Goal: Transaction & Acquisition: Purchase product/service

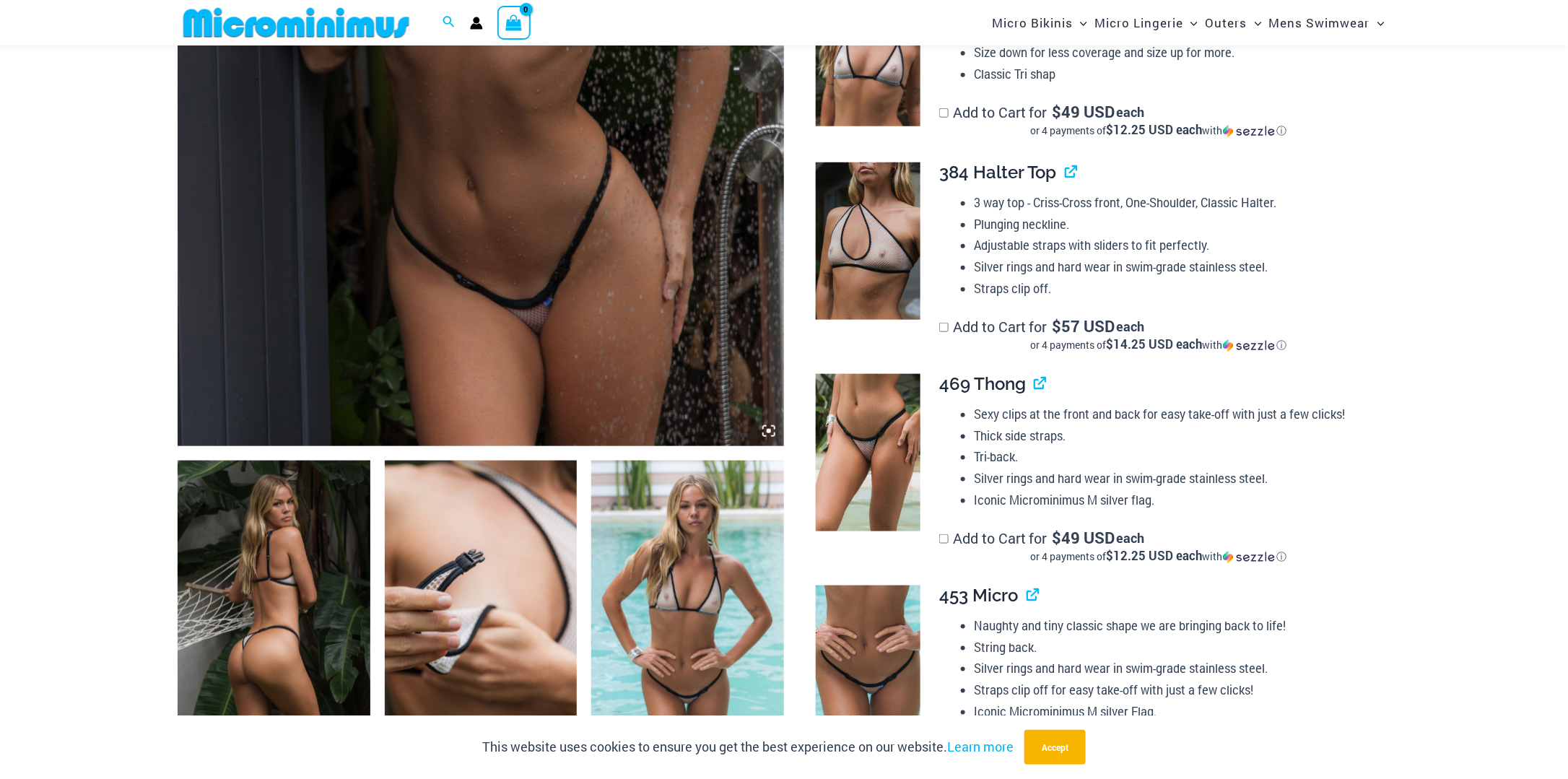
scroll to position [637, 0]
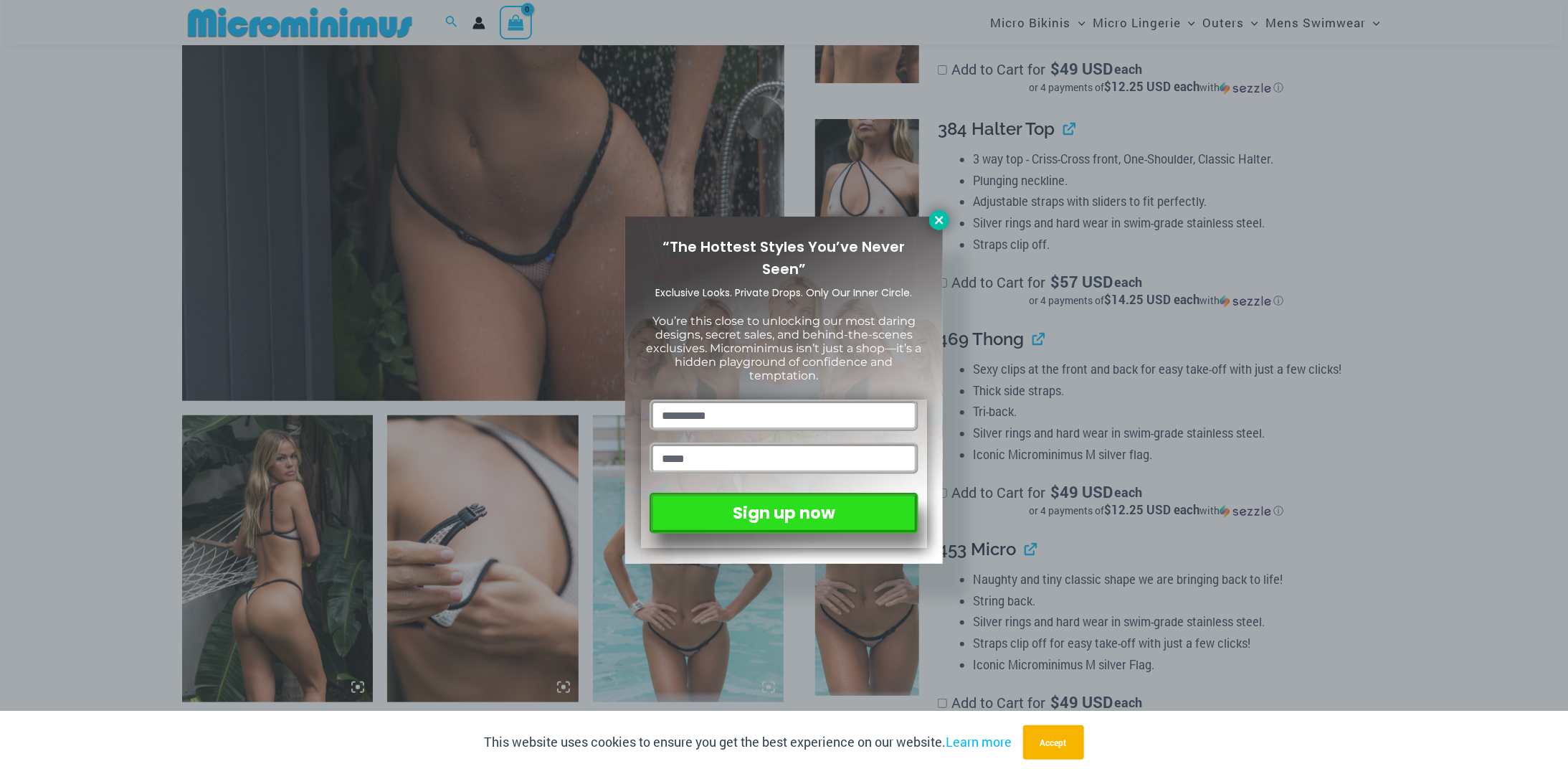
click at [937, 221] on icon at bounding box center [939, 220] width 8 height 8
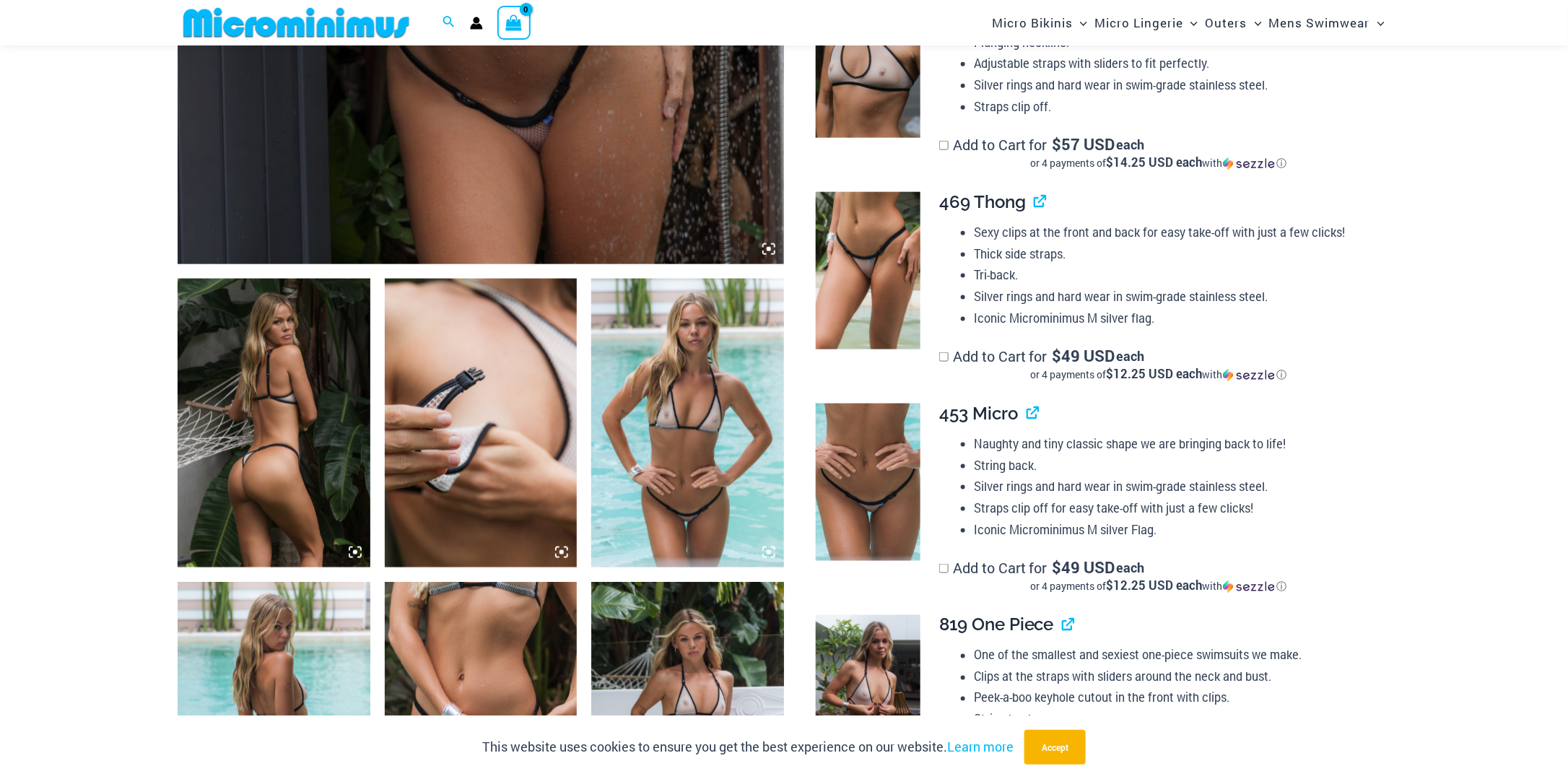
scroll to position [709, 0]
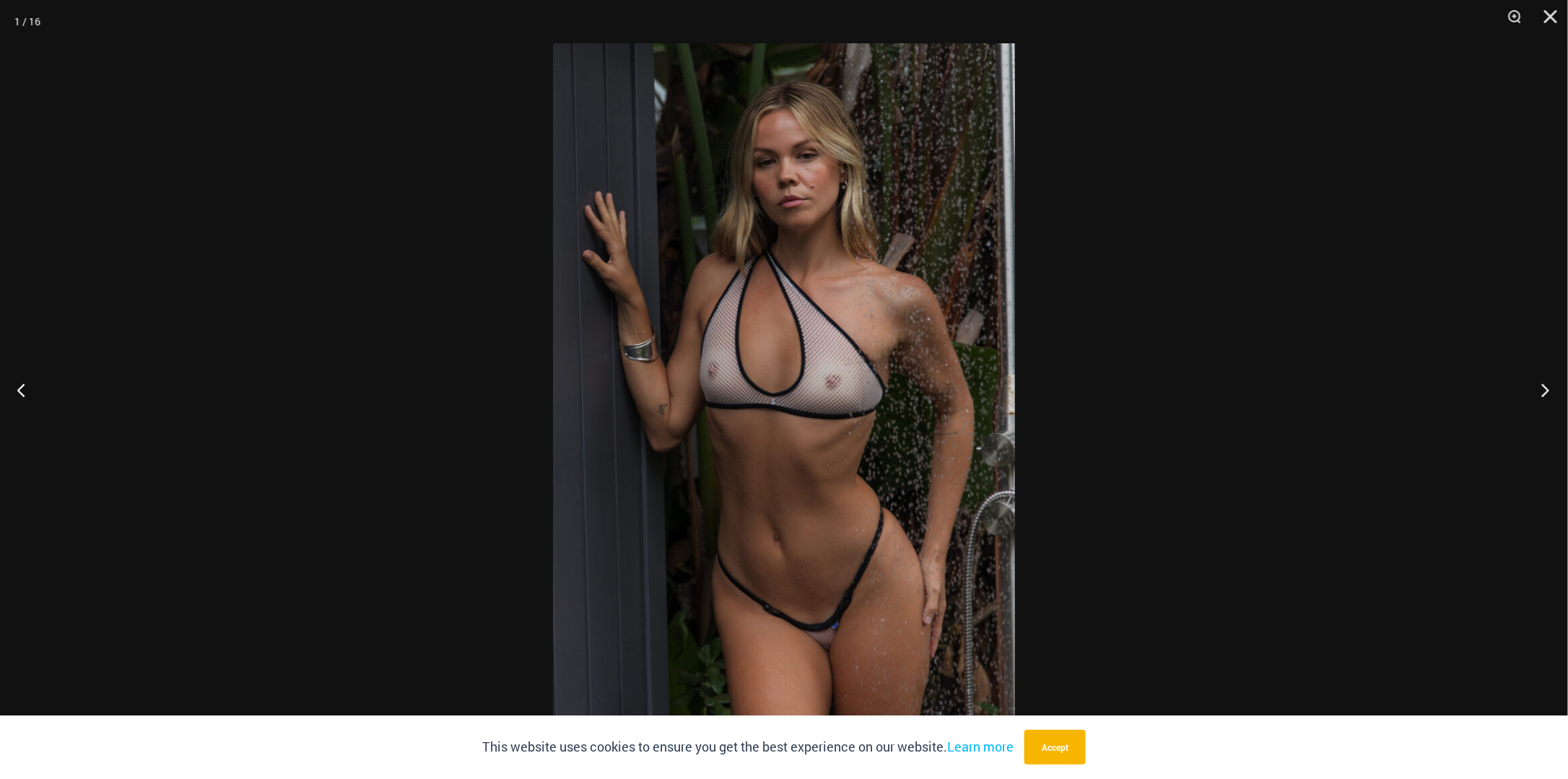
click at [1545, 387] on button "Next" at bounding box center [1541, 390] width 54 height 72
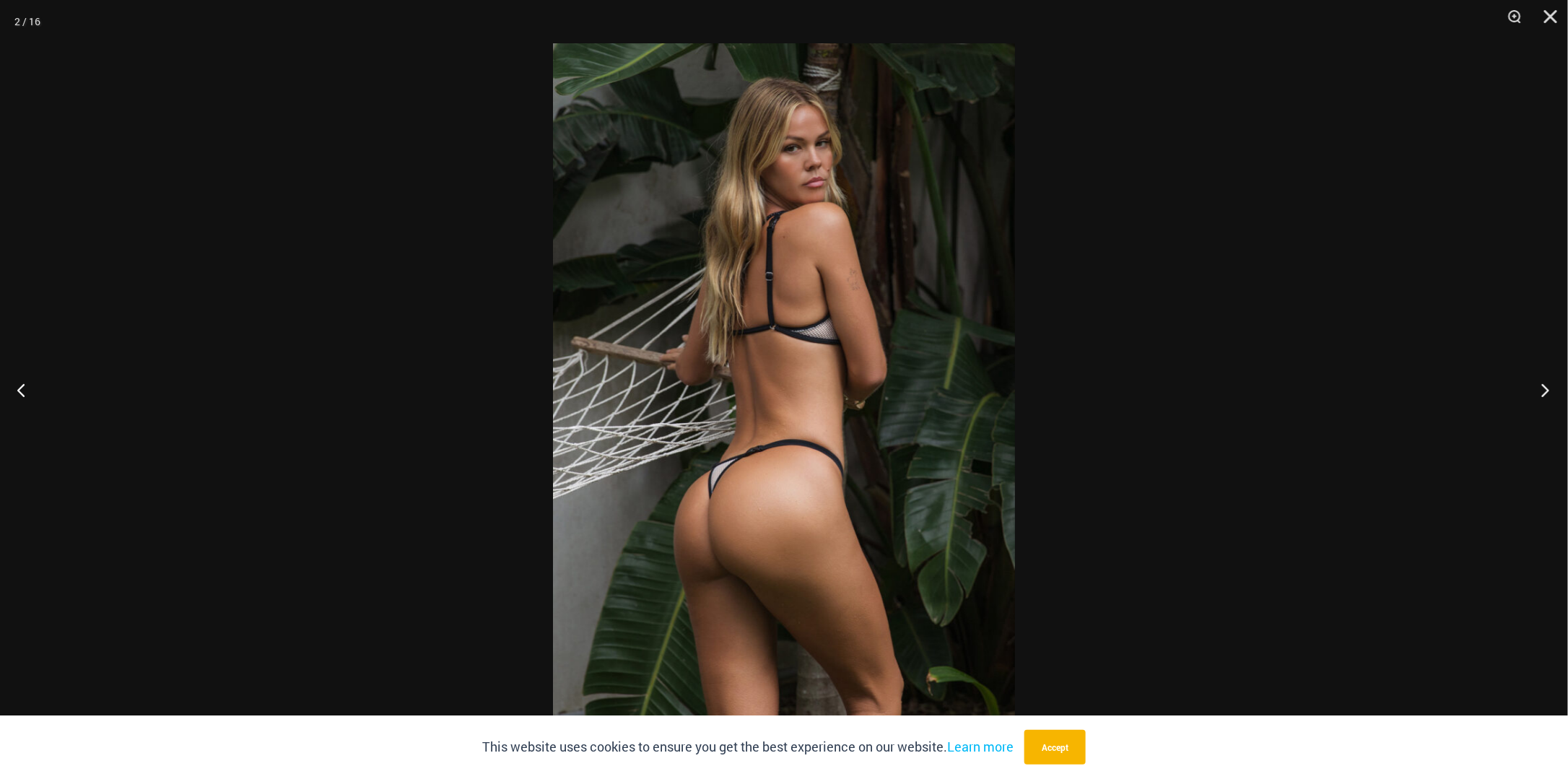
click at [1545, 387] on button "Next" at bounding box center [1541, 390] width 54 height 72
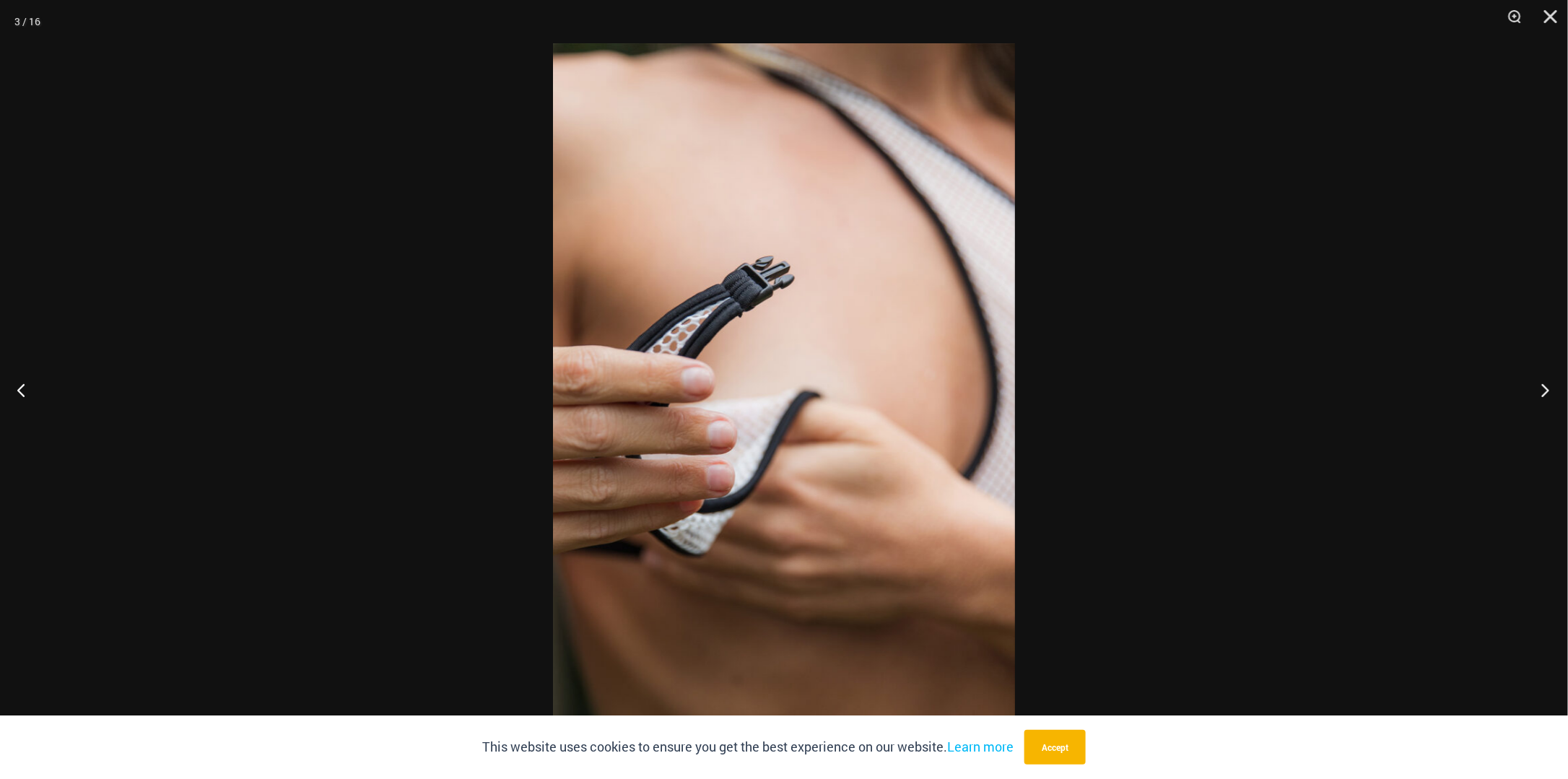
click at [1545, 387] on button "Next" at bounding box center [1541, 390] width 54 height 72
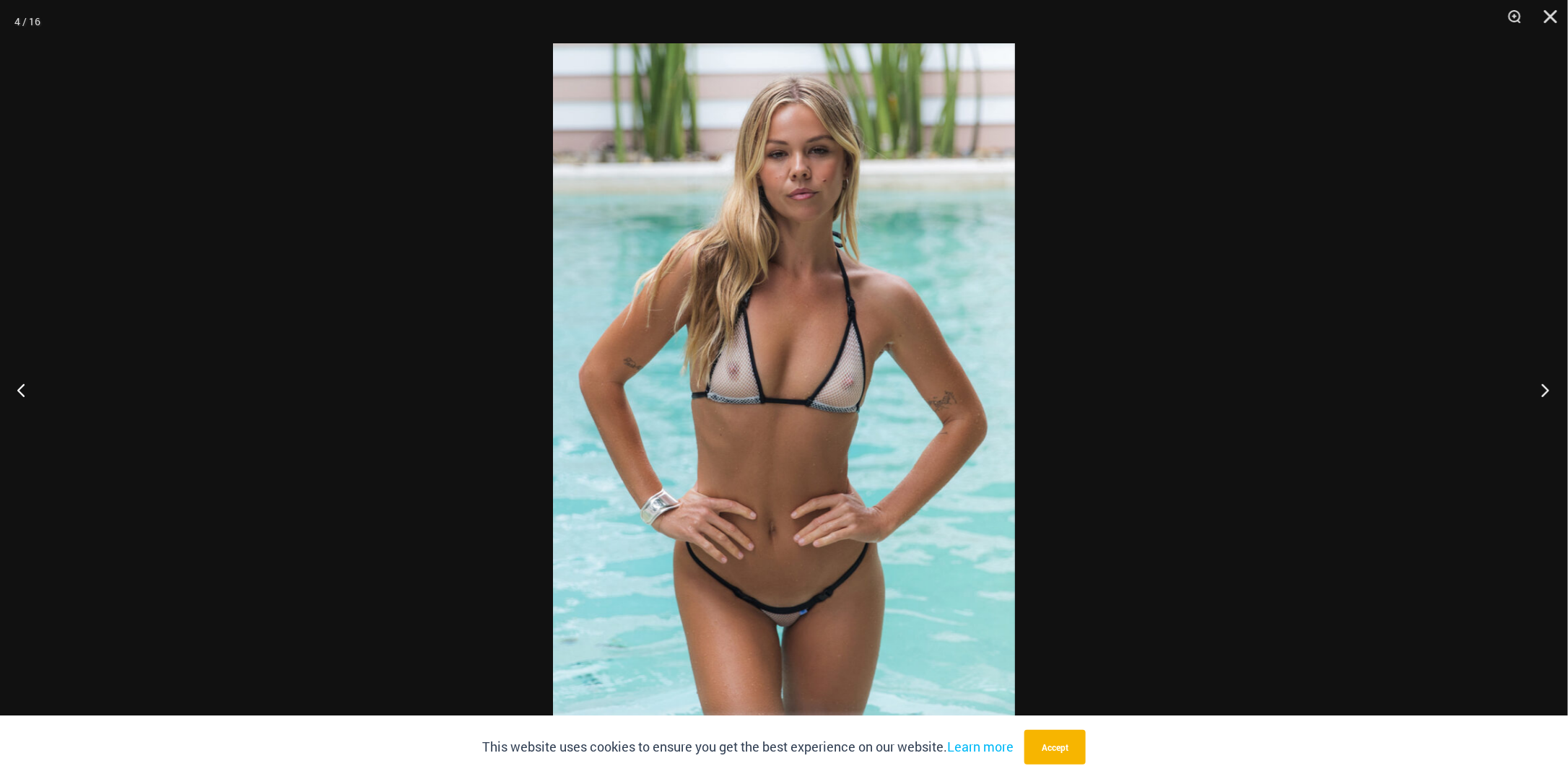
click at [1545, 387] on button "Next" at bounding box center [1541, 390] width 54 height 72
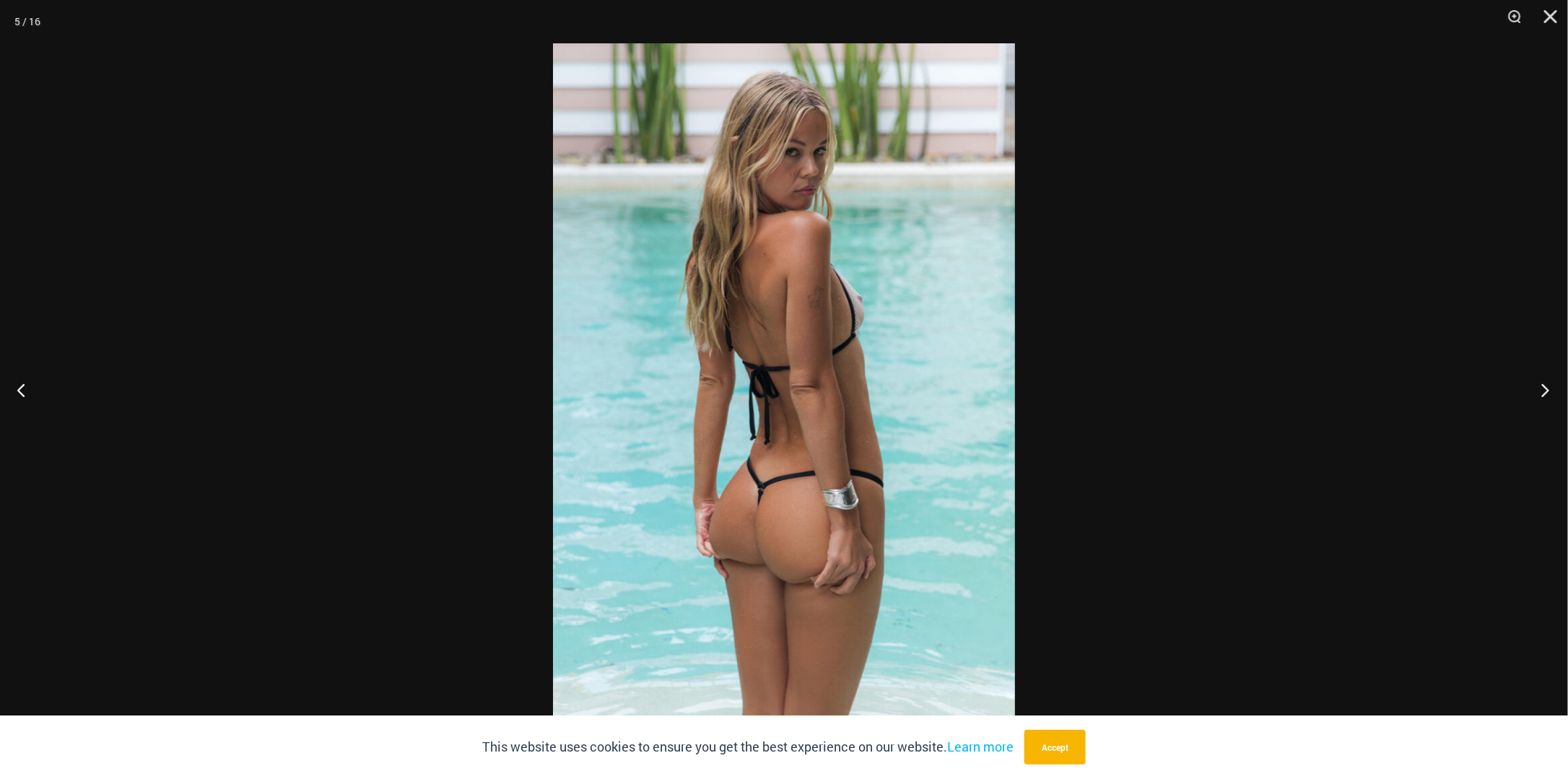
click at [1545, 387] on button "Next" at bounding box center [1541, 390] width 54 height 72
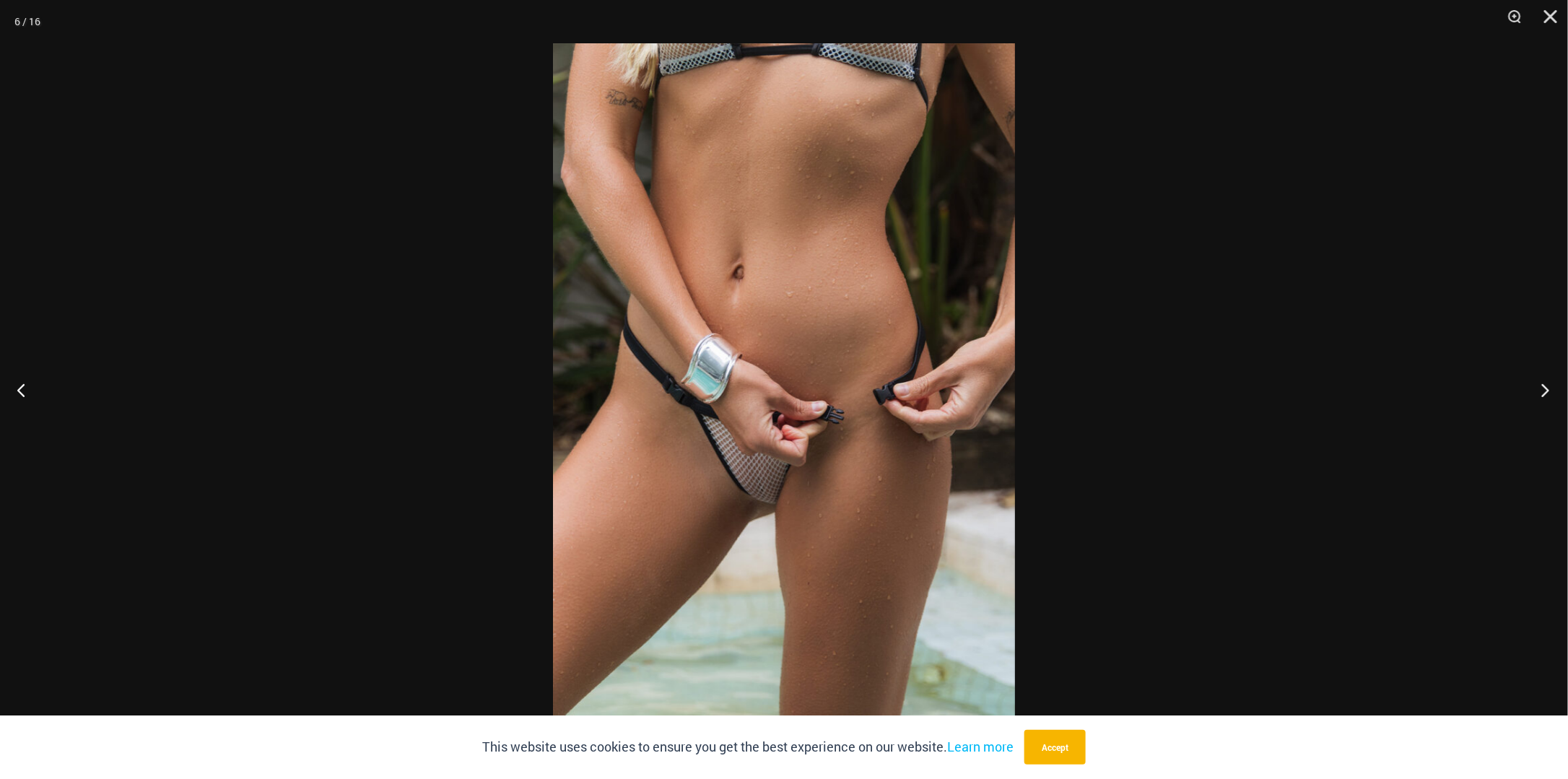
click at [1545, 387] on button "Next" at bounding box center [1541, 390] width 54 height 72
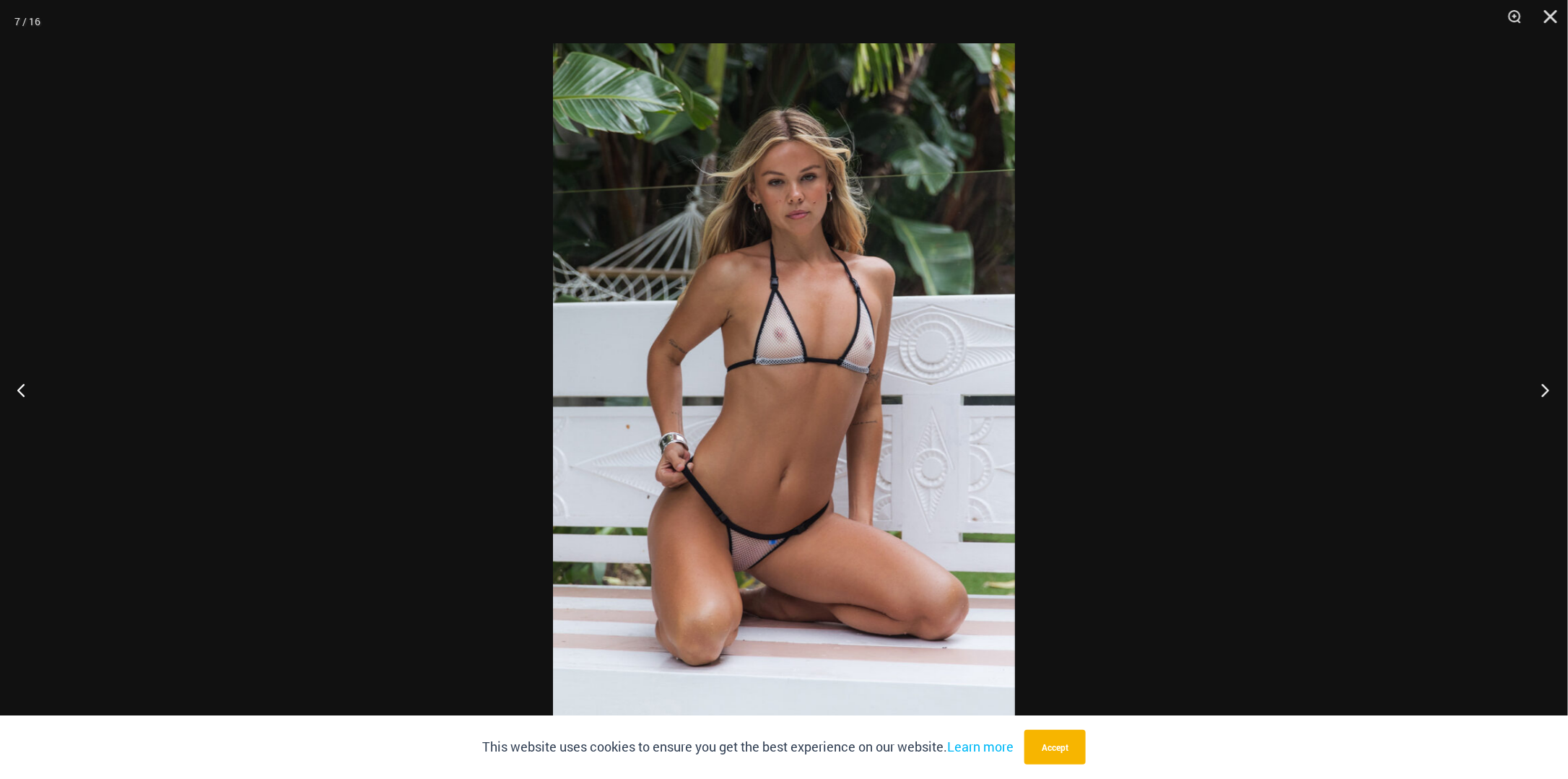
click at [1545, 387] on button "Next" at bounding box center [1541, 390] width 54 height 72
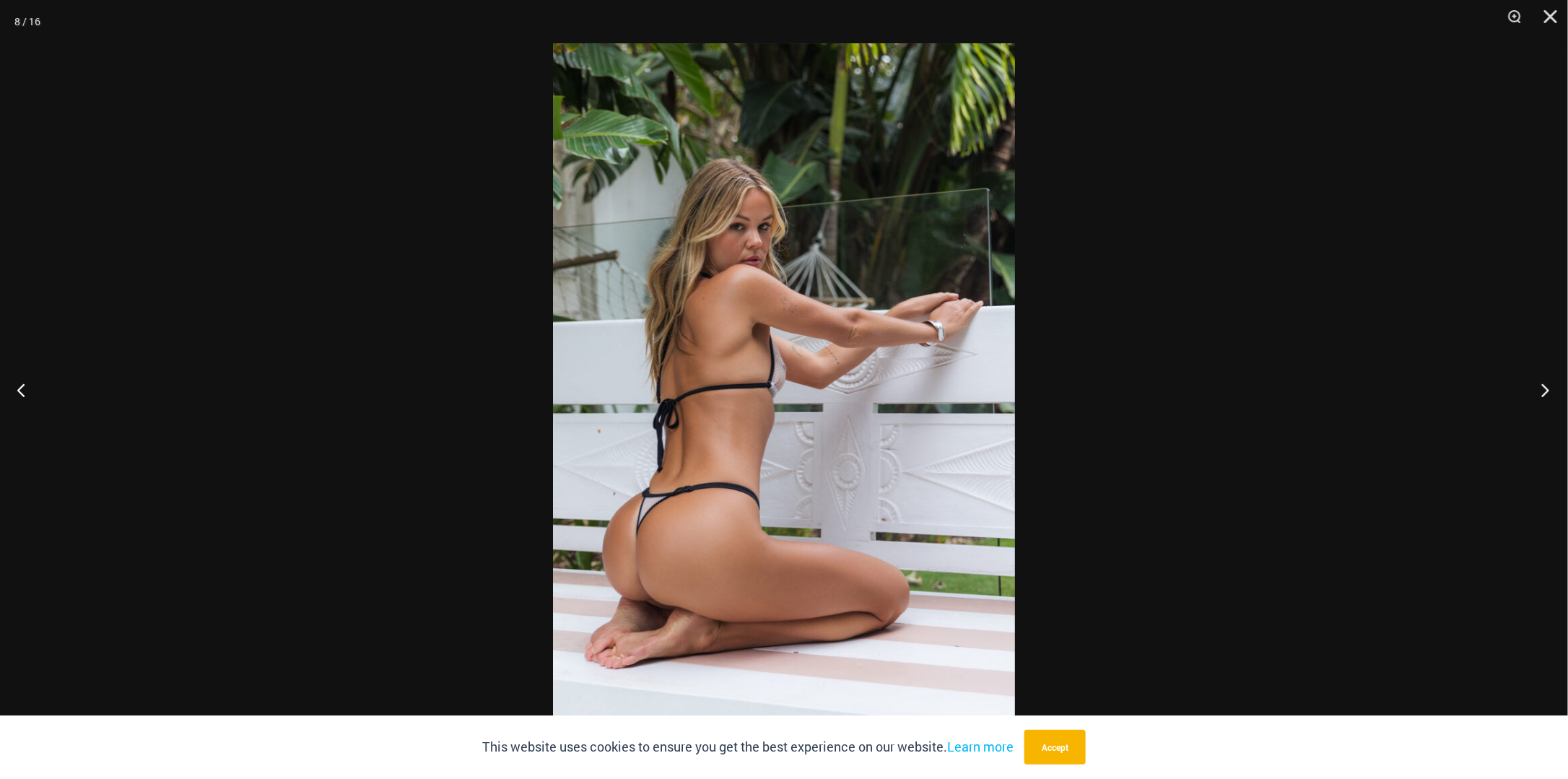
click at [1545, 387] on button "Next" at bounding box center [1541, 390] width 54 height 72
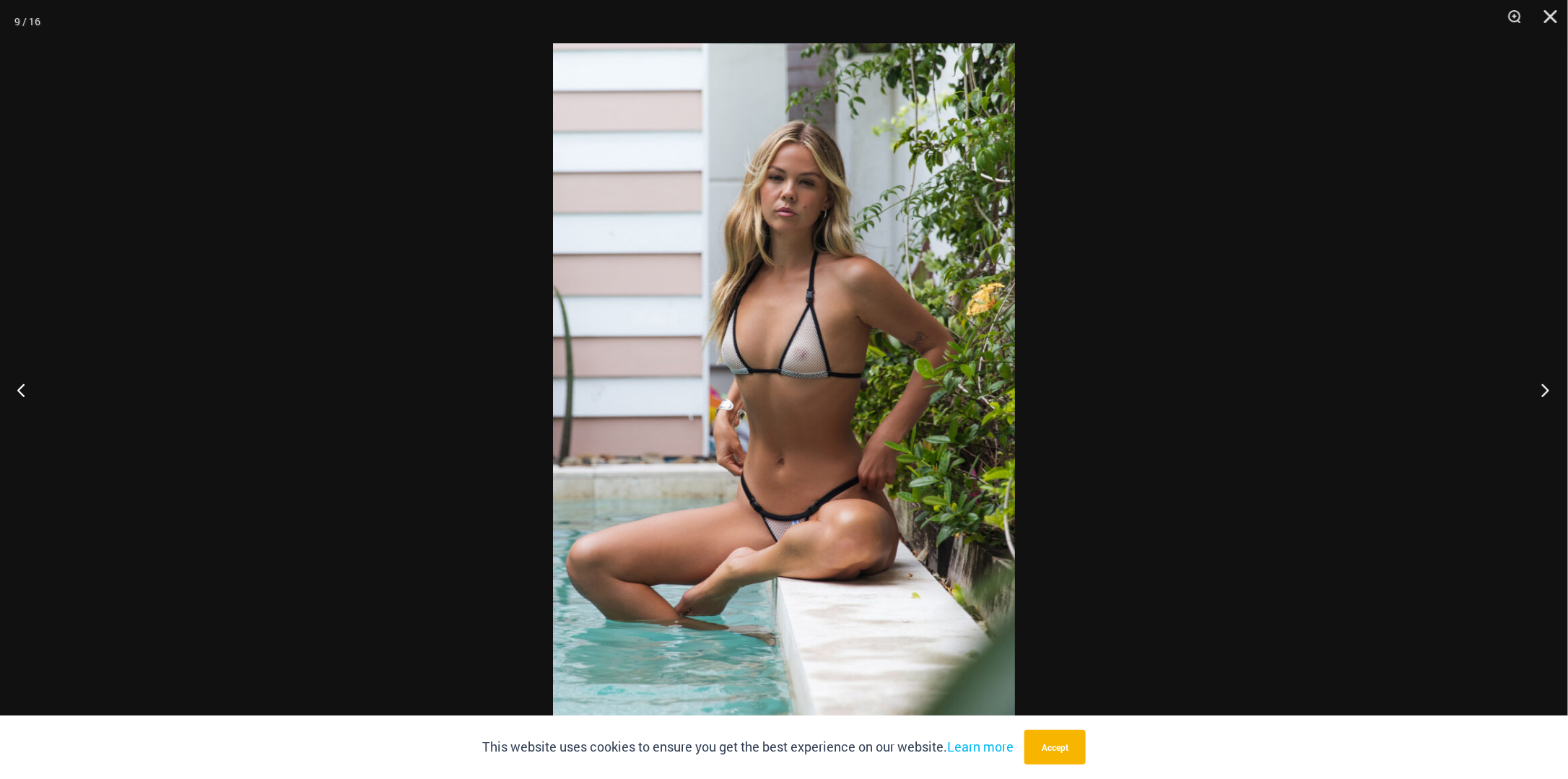
click at [1545, 387] on button "Next" at bounding box center [1541, 390] width 54 height 72
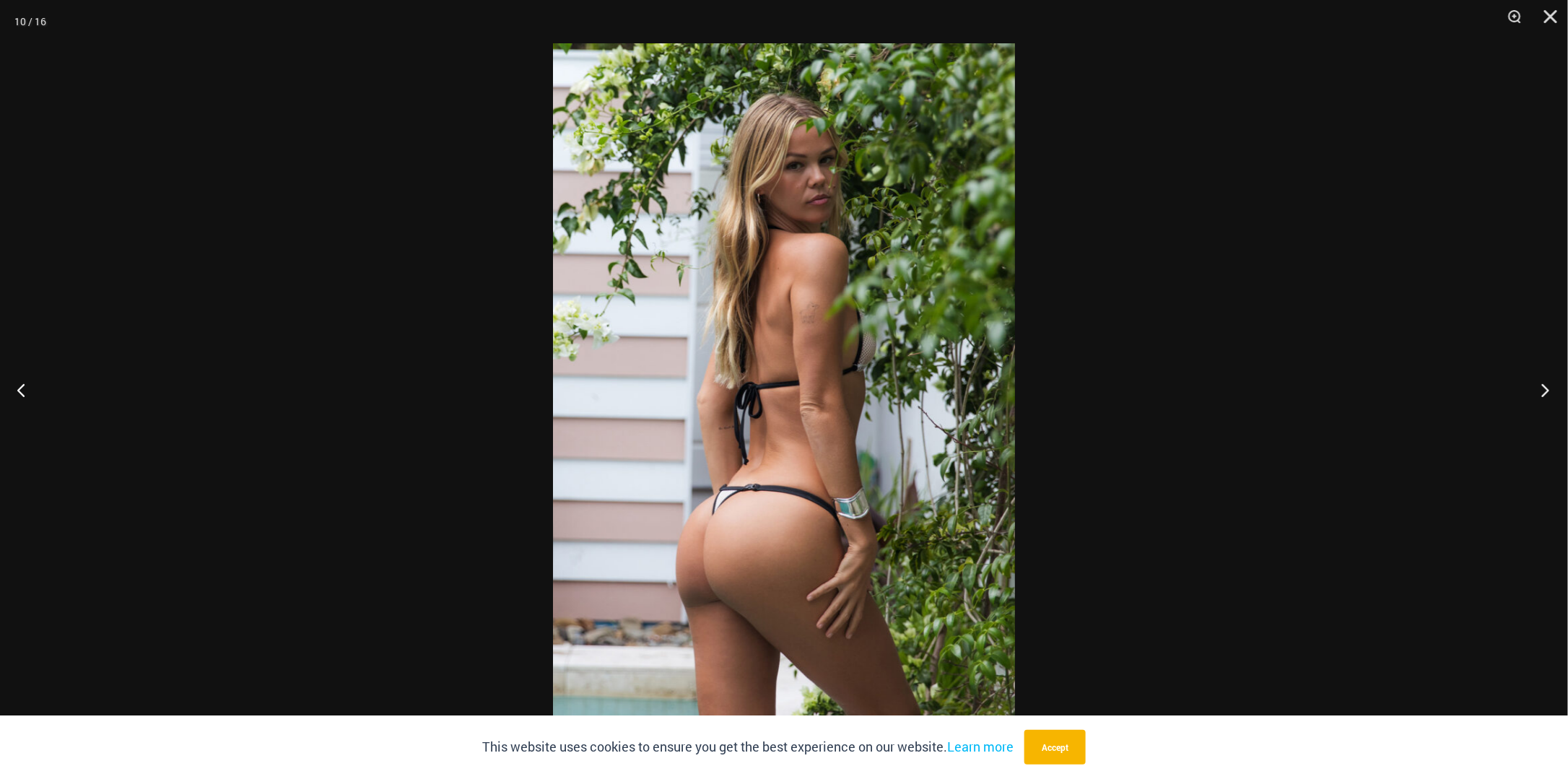
click at [1545, 387] on button "Next" at bounding box center [1541, 390] width 54 height 72
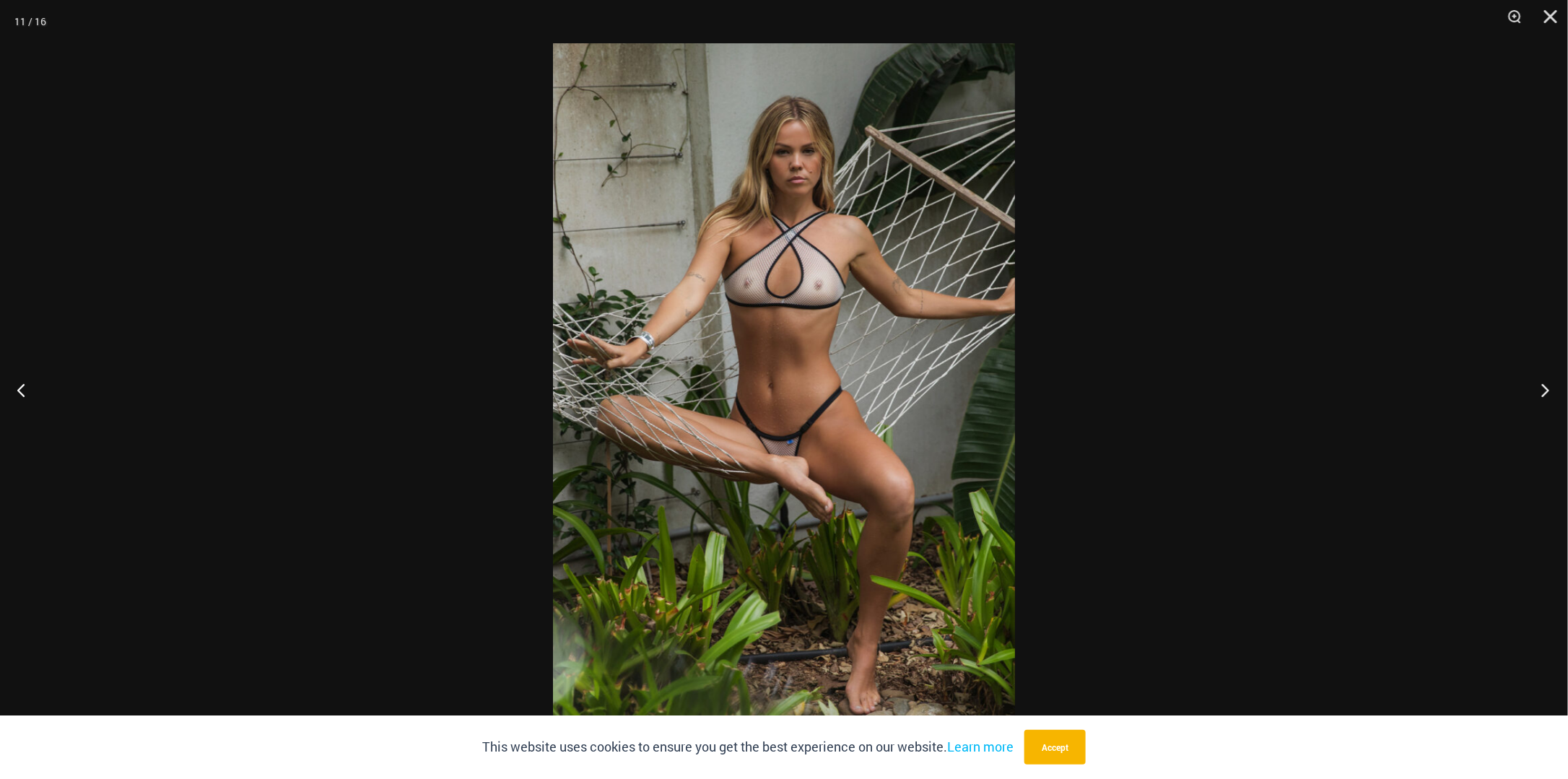
click at [1545, 387] on button "Next" at bounding box center [1541, 390] width 54 height 72
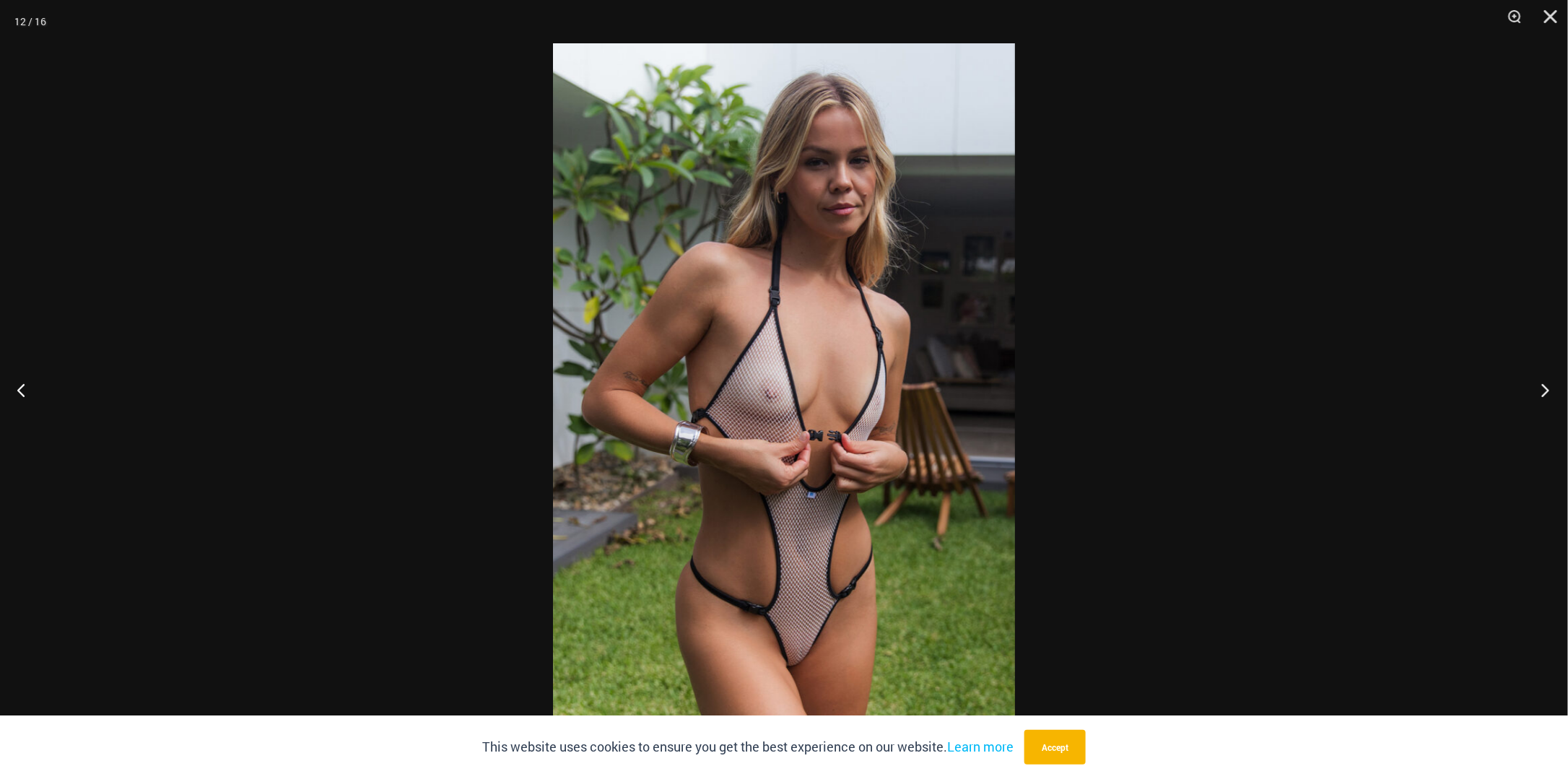
click at [1545, 387] on button "Next" at bounding box center [1541, 390] width 54 height 72
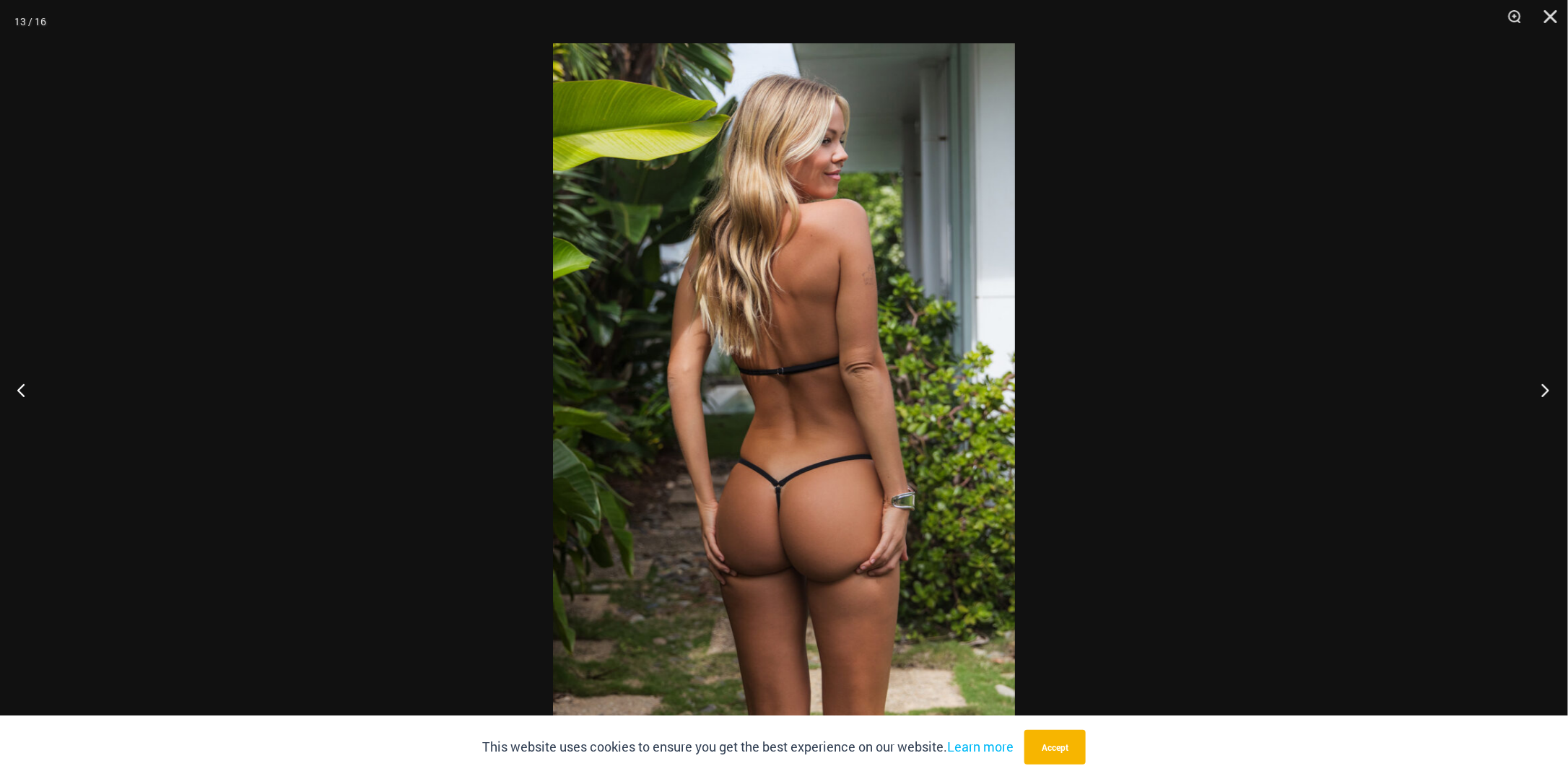
click at [1545, 387] on button "Next" at bounding box center [1541, 390] width 54 height 72
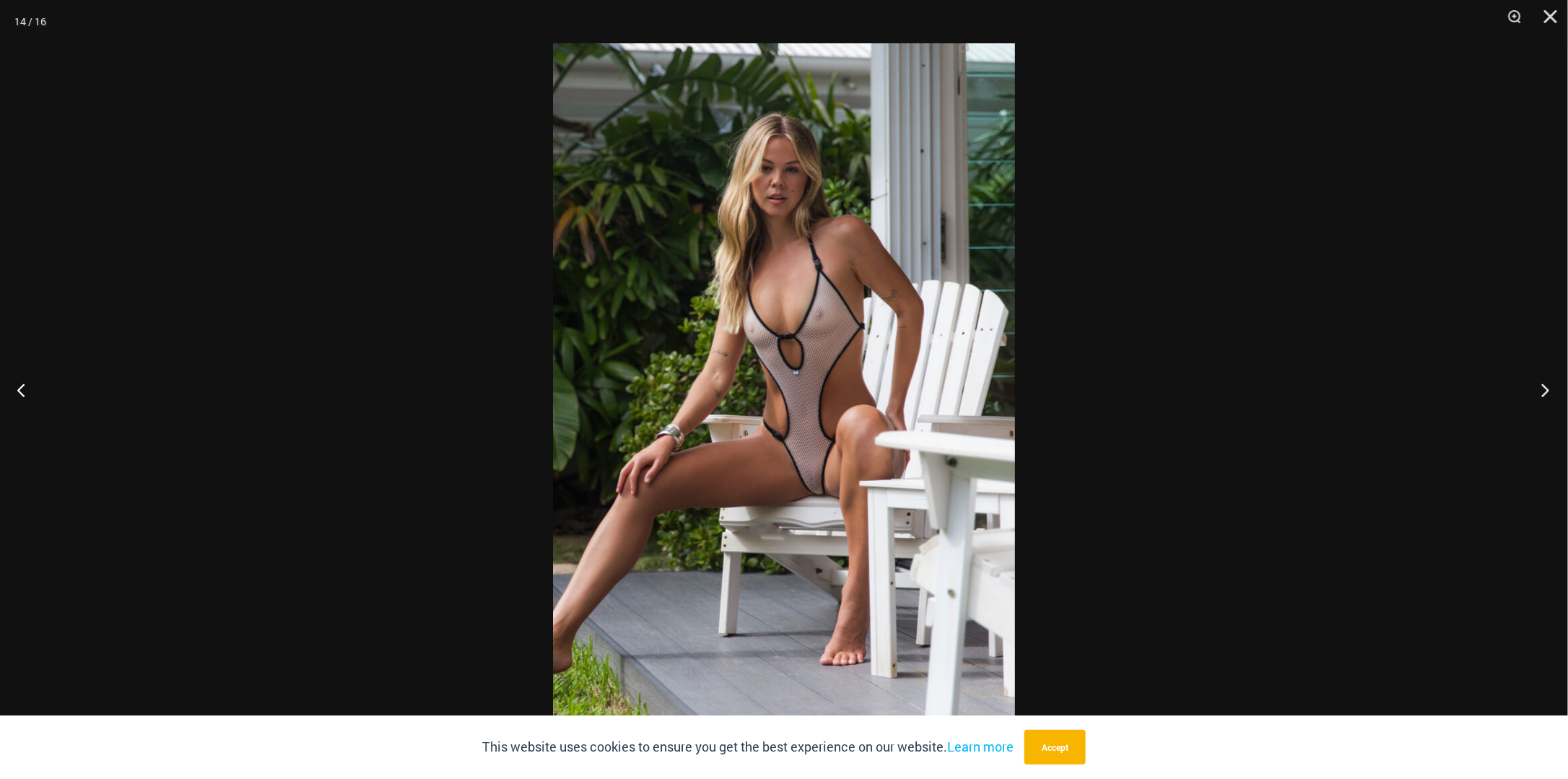
click at [1545, 387] on button "Next" at bounding box center [1541, 390] width 54 height 72
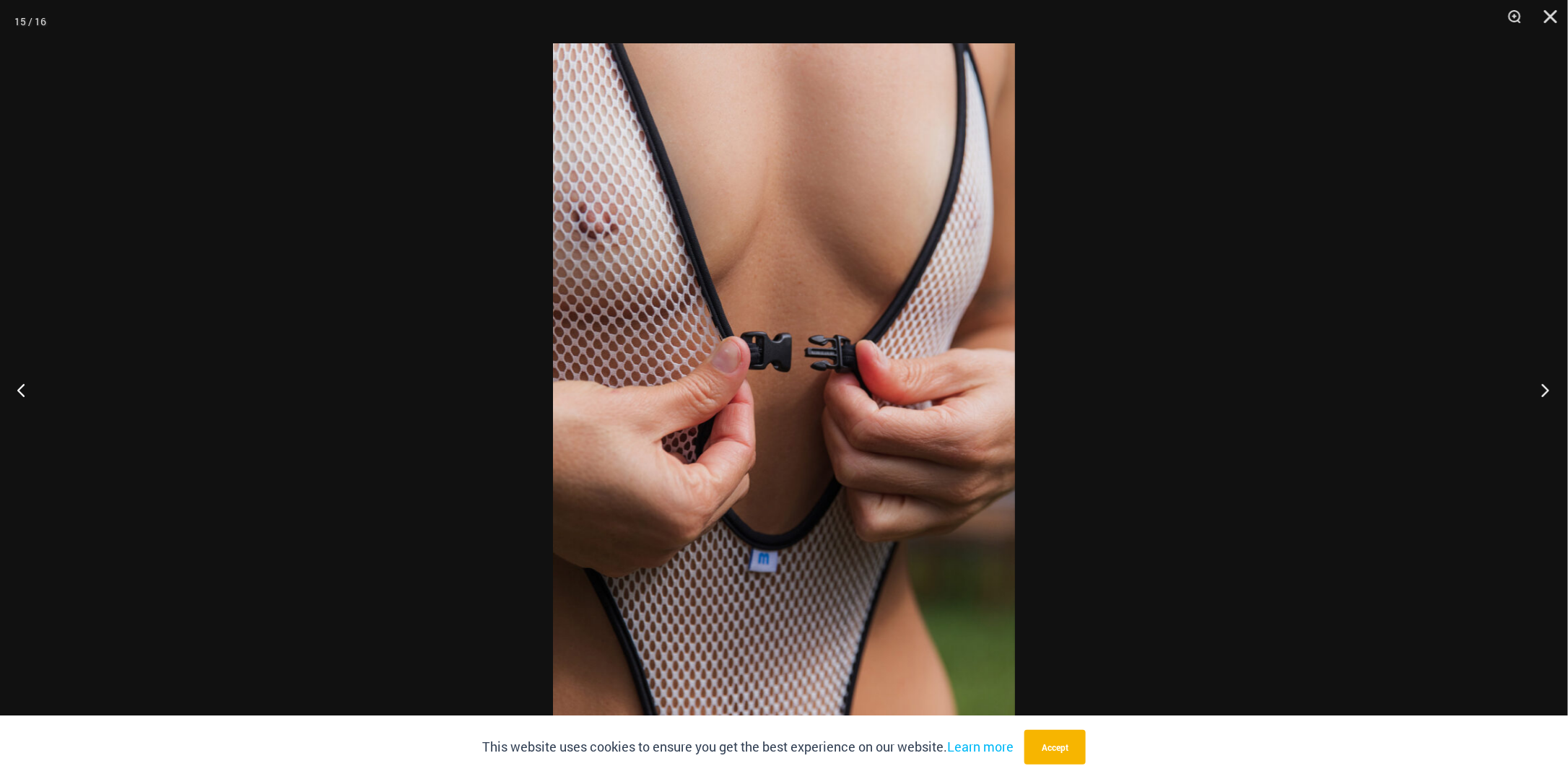
click at [1545, 387] on button "Next" at bounding box center [1541, 390] width 54 height 72
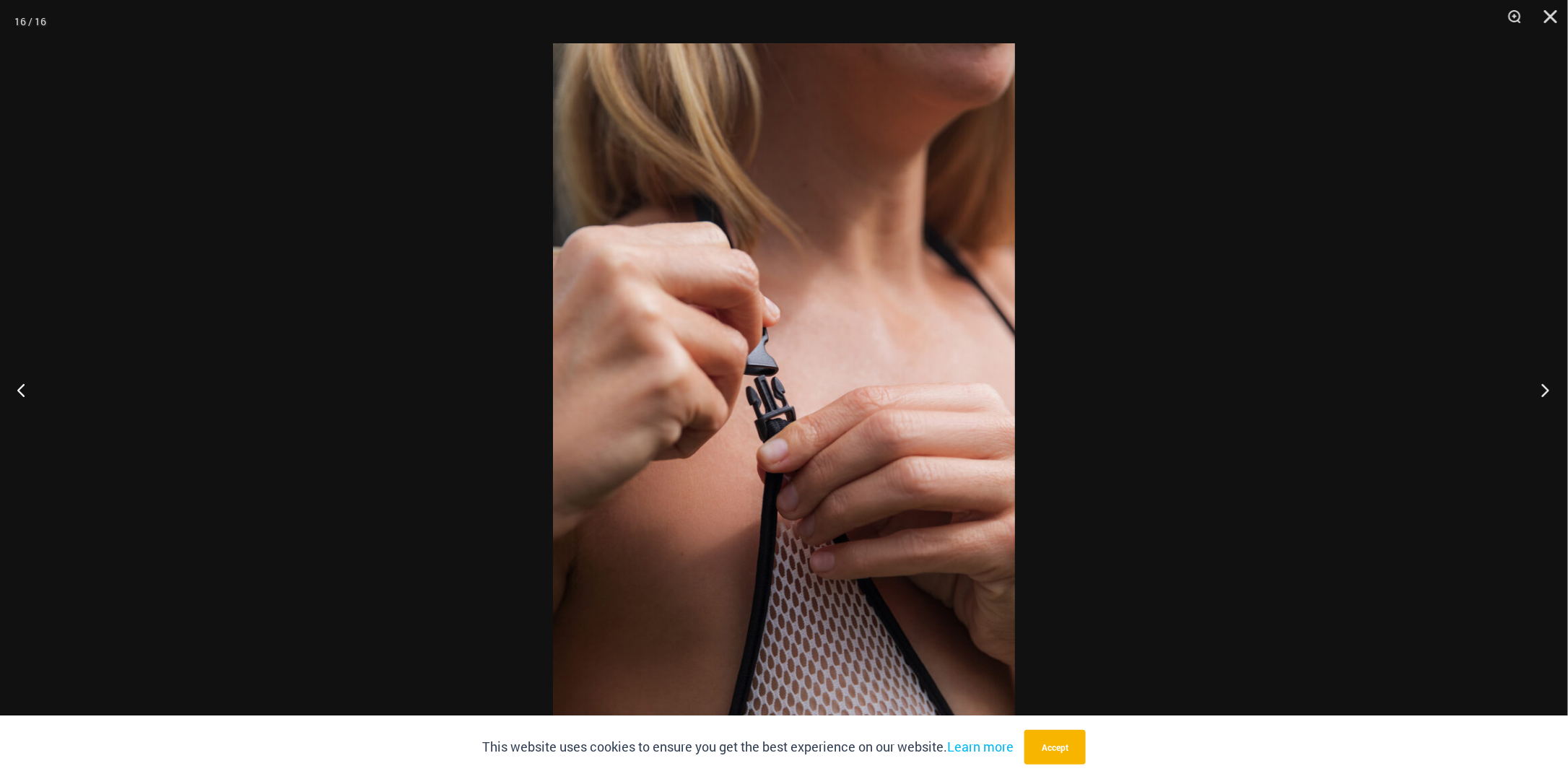
click at [1545, 387] on button "Next" at bounding box center [1541, 390] width 54 height 72
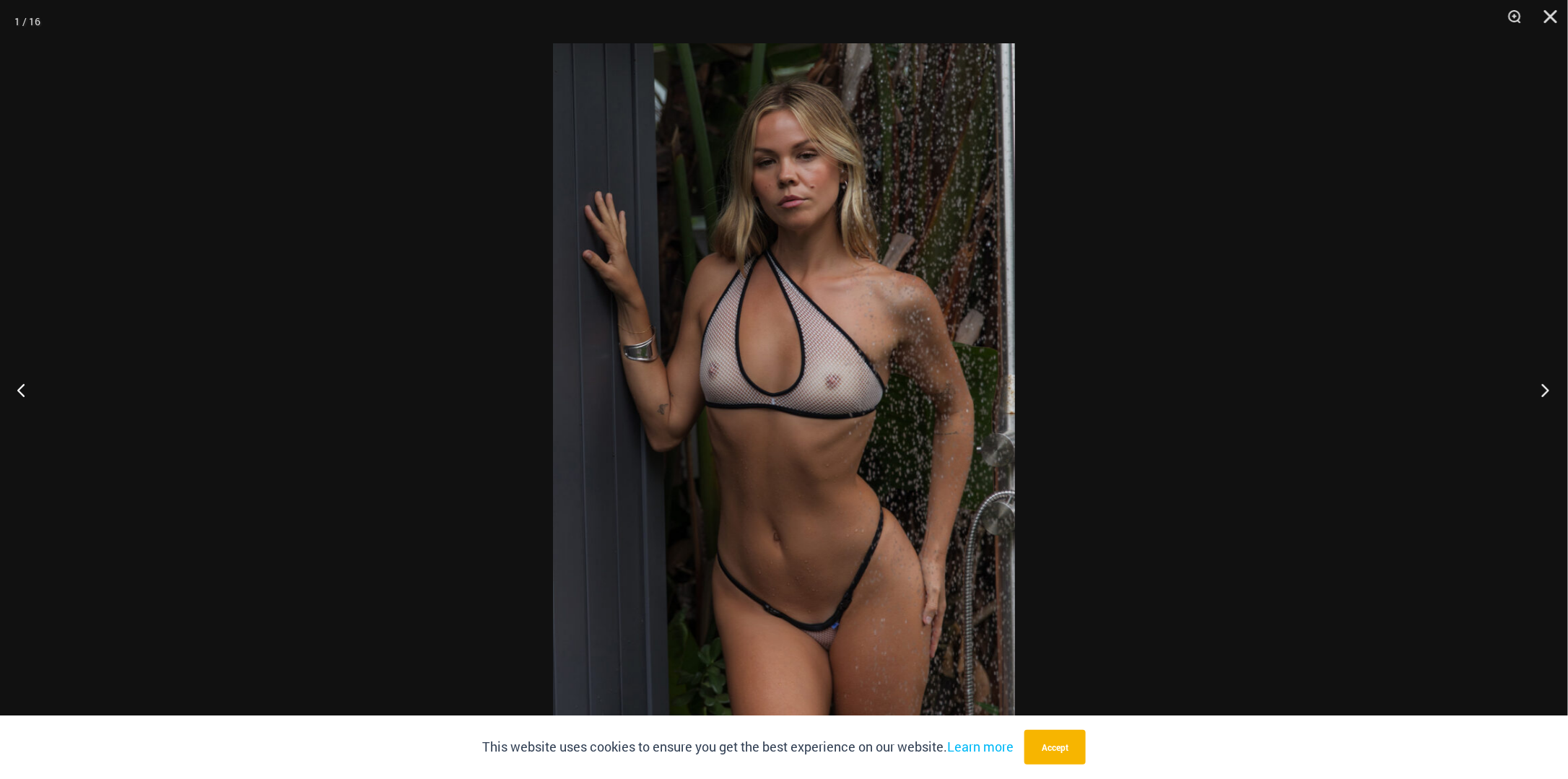
click at [1545, 387] on button "Next" at bounding box center [1541, 390] width 54 height 72
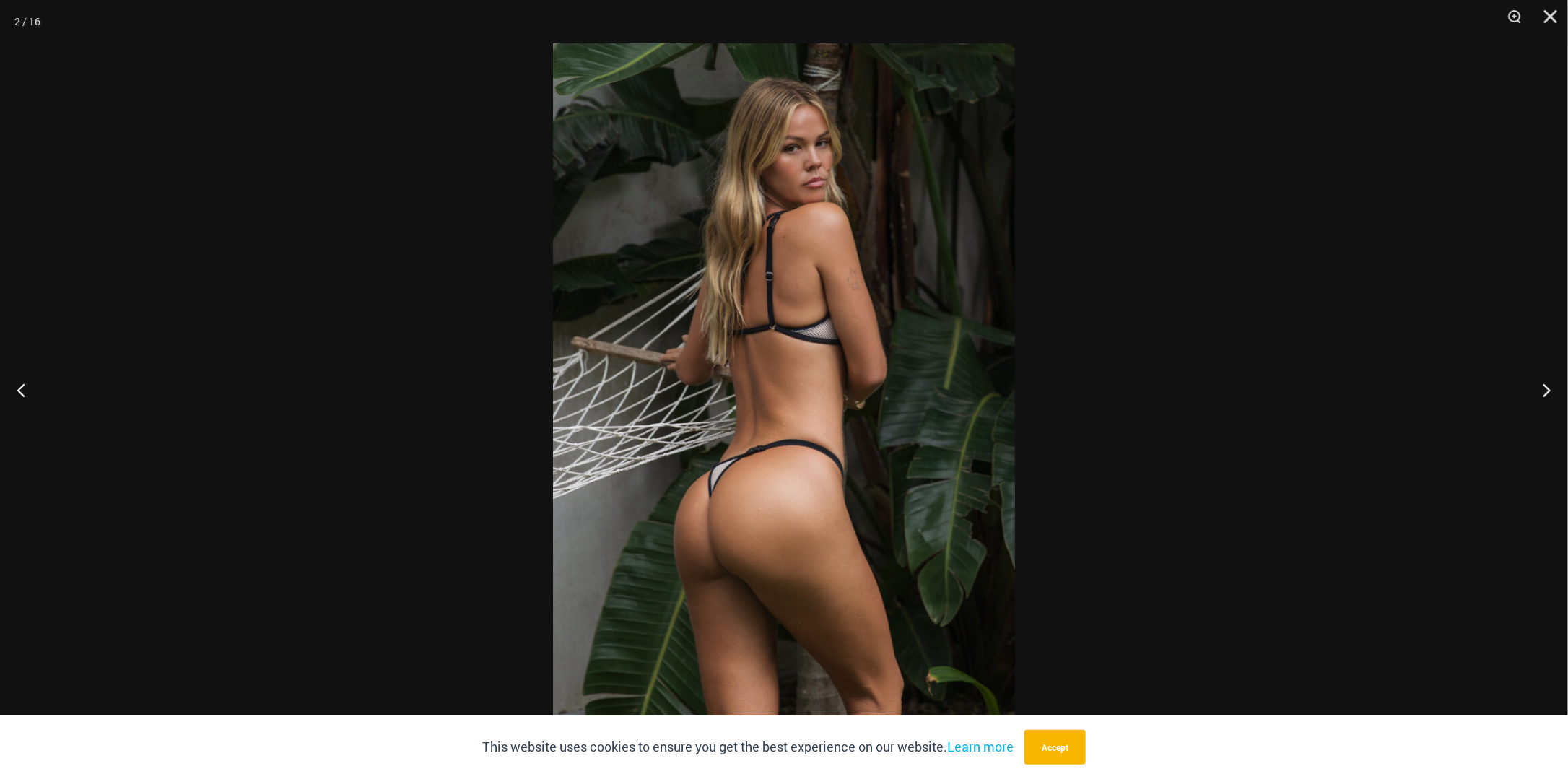
click at [1494, 375] on div at bounding box center [784, 390] width 1568 height 779
